Goal: Find specific page/section: Find specific page/section

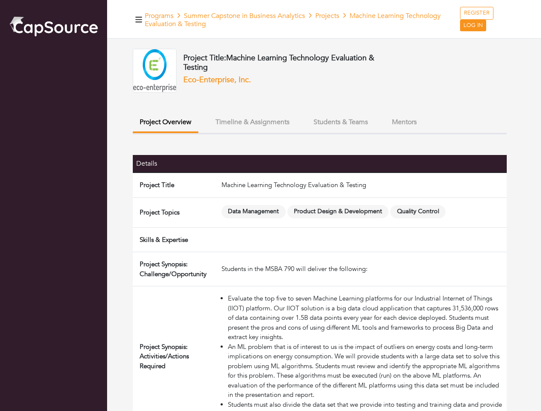
click at [270, 205] on span "Data Management" at bounding box center [253, 211] width 64 height 13
click at [139, 19] on icon "button" at bounding box center [138, 20] width 7 height 6
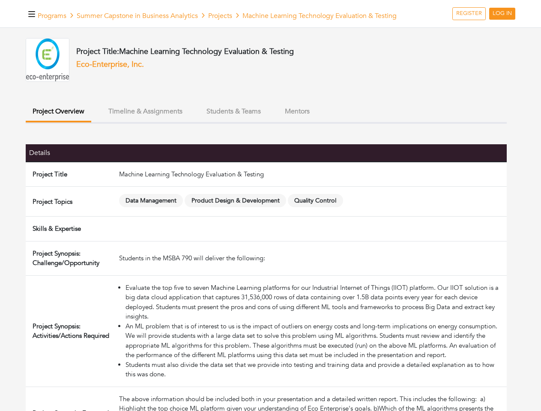
click at [91, 122] on button "Project Overview" at bounding box center [58, 112] width 65 height 20
click at [189, 121] on button "Timeline & Assignments" at bounding box center [145, 111] width 88 height 18
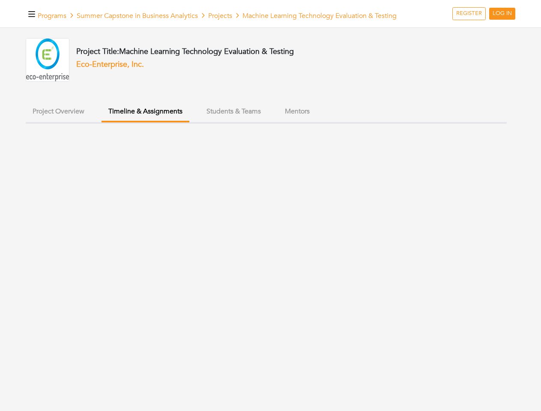
click at [340, 122] on ul "Project Overview Timeline & Assignments Students & Teams Mentors" at bounding box center [266, 112] width 481 height 21
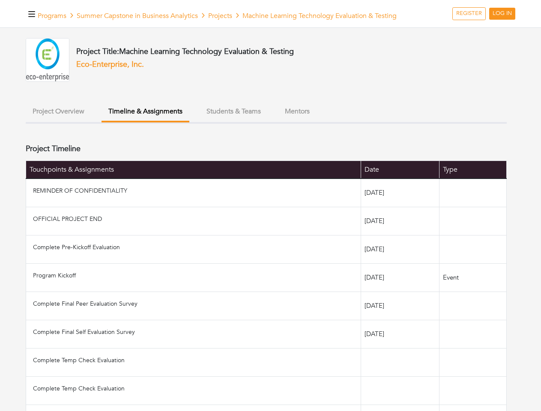
click at [404, 122] on ul "Project Overview Timeline & Assignments Students & Teams Mentors" at bounding box center [266, 112] width 481 height 21
